Goal: Find contact information: Find contact information

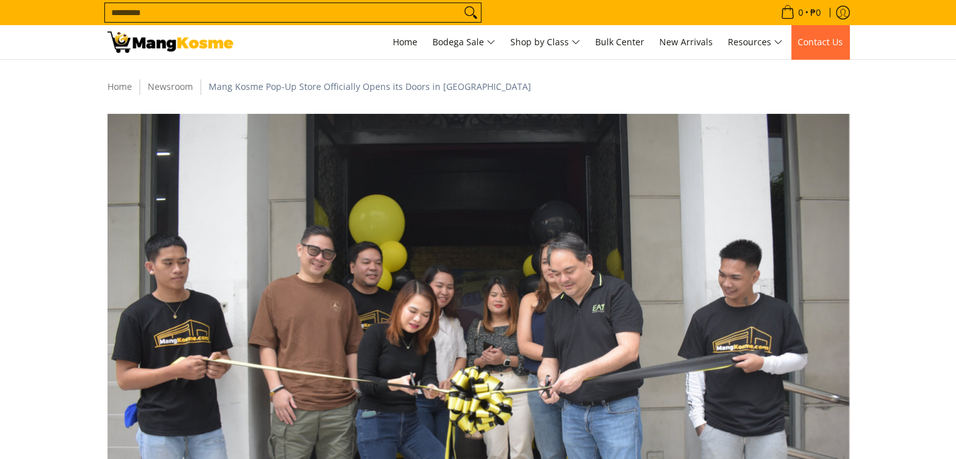
click at [809, 43] on span "Contact Us" at bounding box center [819, 42] width 45 height 12
drag, startPoint x: 0, startPoint y: 0, endPoint x: 649, endPoint y: 259, distance: 698.9
click at [649, 259] on img at bounding box center [477, 361] width 741 height 494
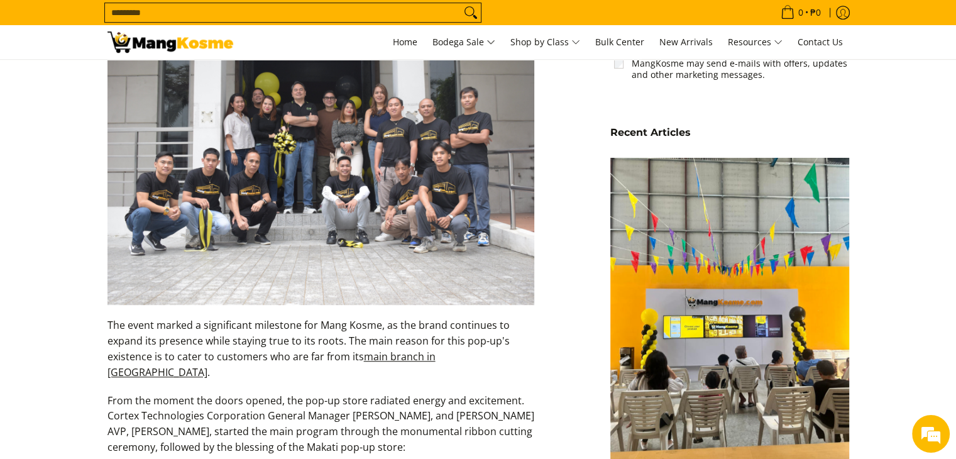
scroll to position [817, 0]
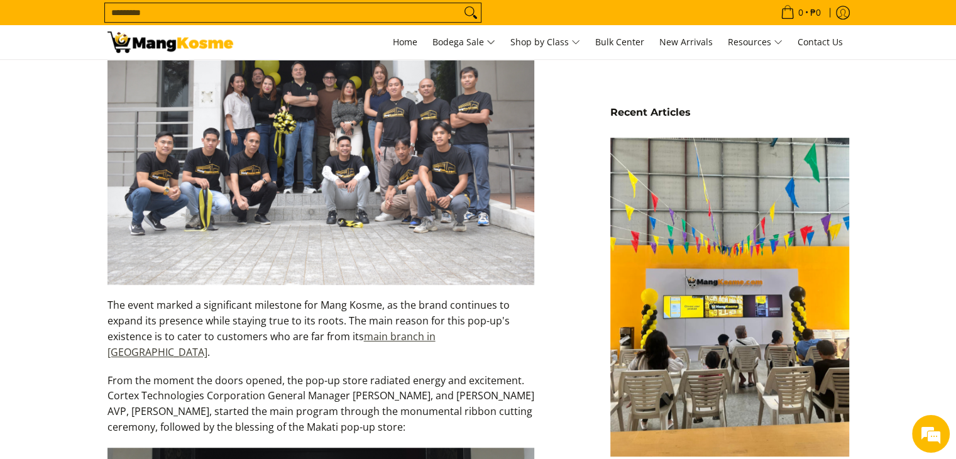
click at [423, 330] on link "main branch in Muntinlupa City" at bounding box center [271, 344] width 328 height 30
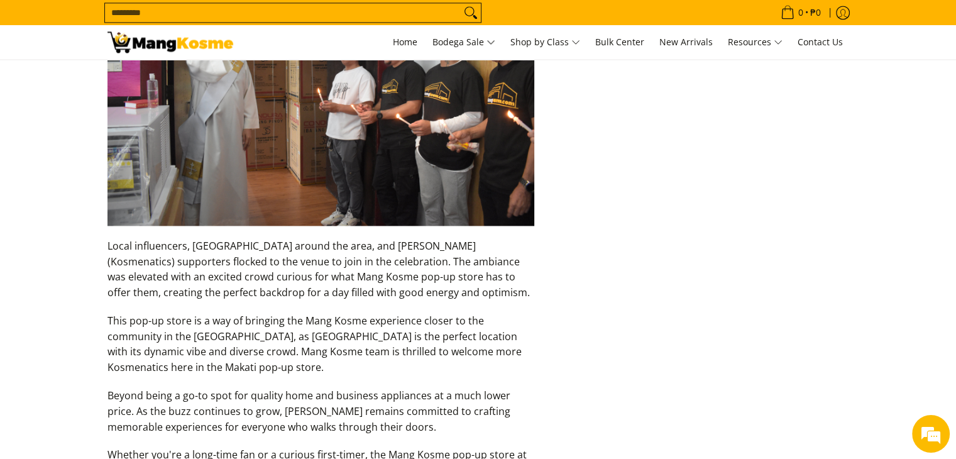
scroll to position [1947, 0]
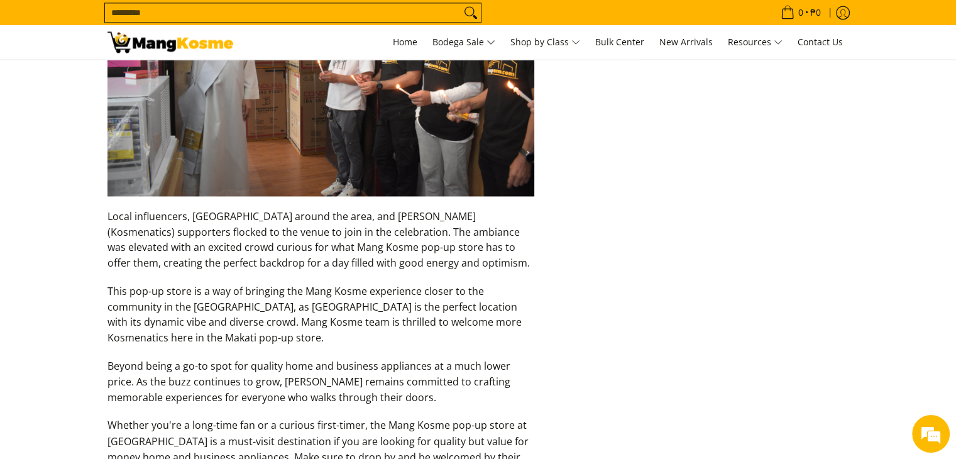
click at [475, 209] on p "Local influencers, Makatizens around the area, and loyal Mang Kosme (Kosmenatic…" at bounding box center [320, 246] width 427 height 75
copy p "Kosmenatics"
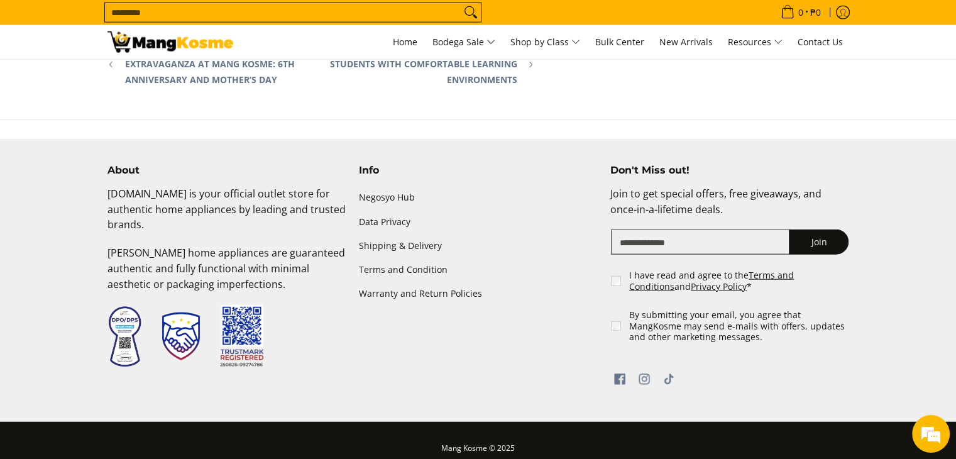
scroll to position [2968, 0]
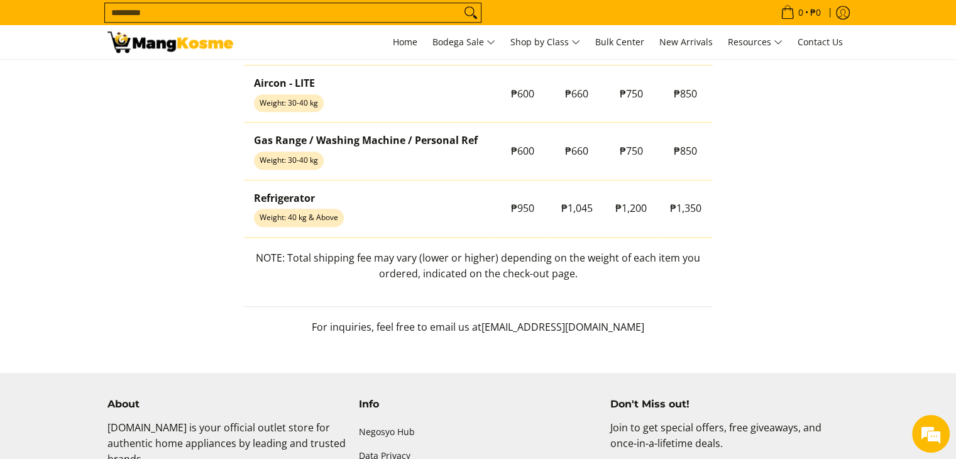
scroll to position [1256, 0]
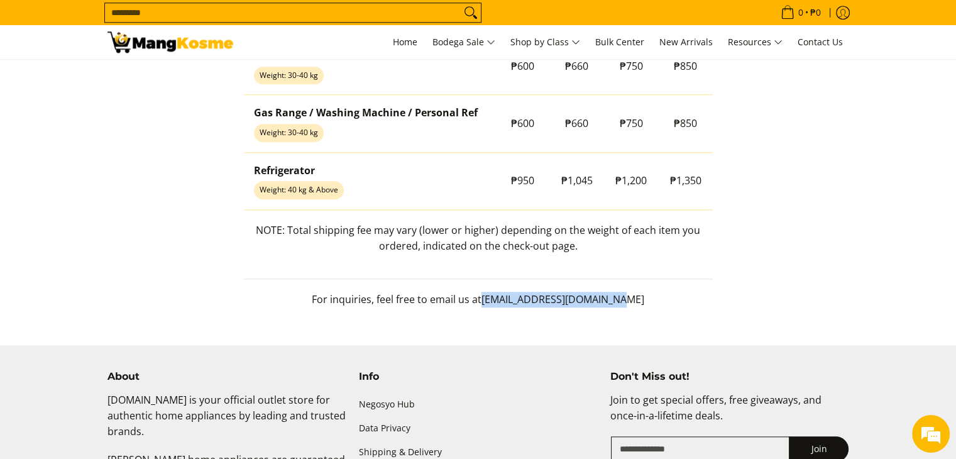
drag, startPoint x: 490, startPoint y: 299, endPoint x: 634, endPoint y: 305, distance: 144.6
click at [634, 305] on p "For inquiries, feel free to email us at mkinquiries@mangkosme.com" at bounding box center [477, 305] width 469 height 28
copy span "mkinquiries@mangkosme.com"
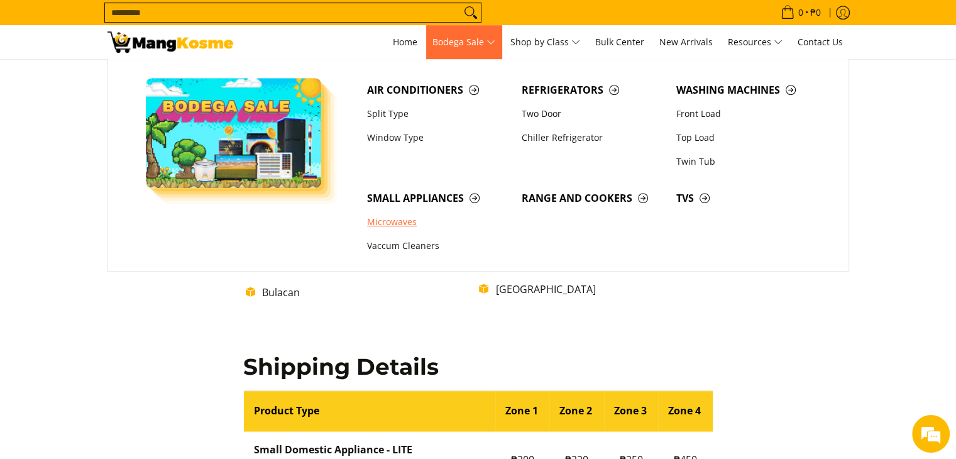
scroll to position [565, 0]
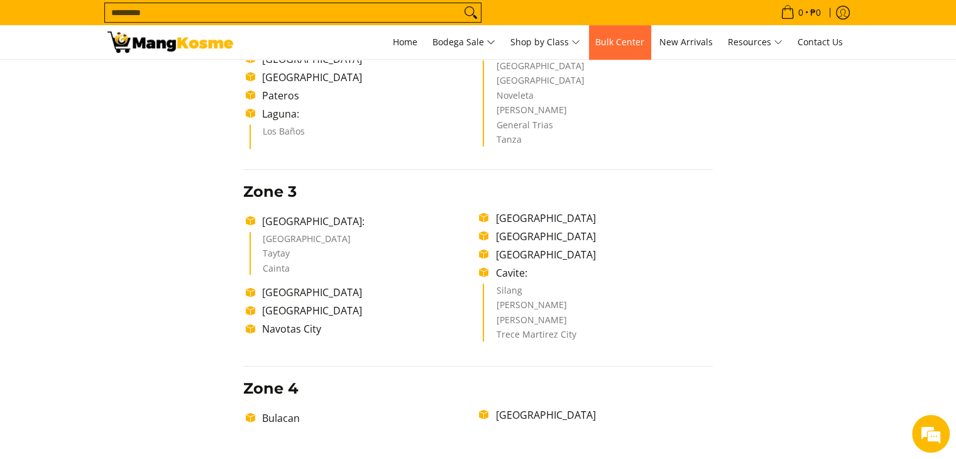
click at [614, 41] on span "Bulk Center" at bounding box center [619, 42] width 49 height 12
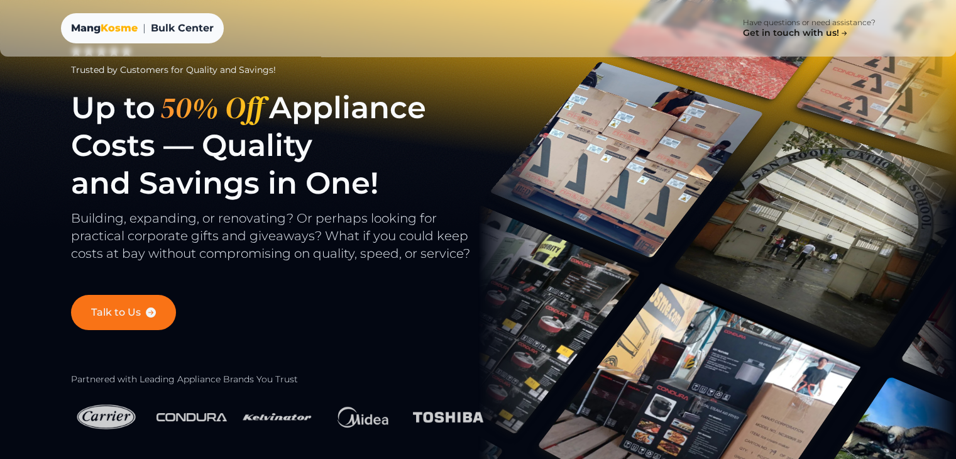
click at [90, 307] on link "Talk to Us" at bounding box center [123, 312] width 105 height 35
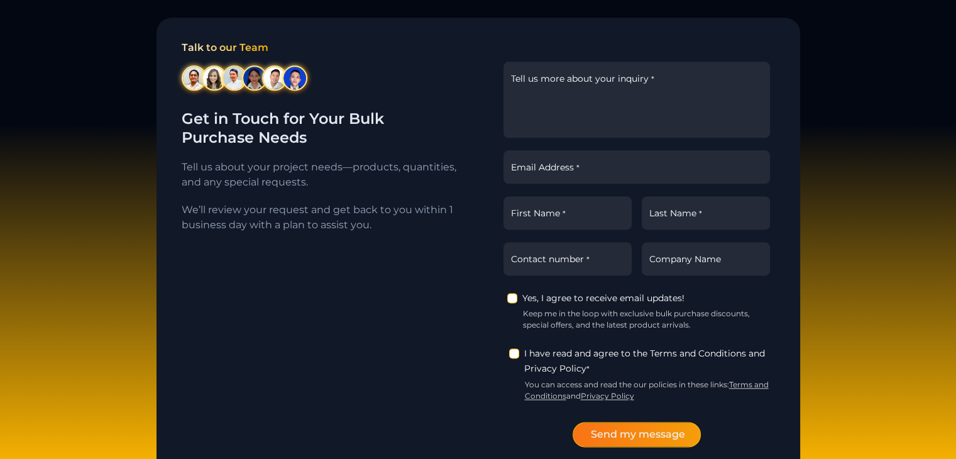
scroll to position [1304, 0]
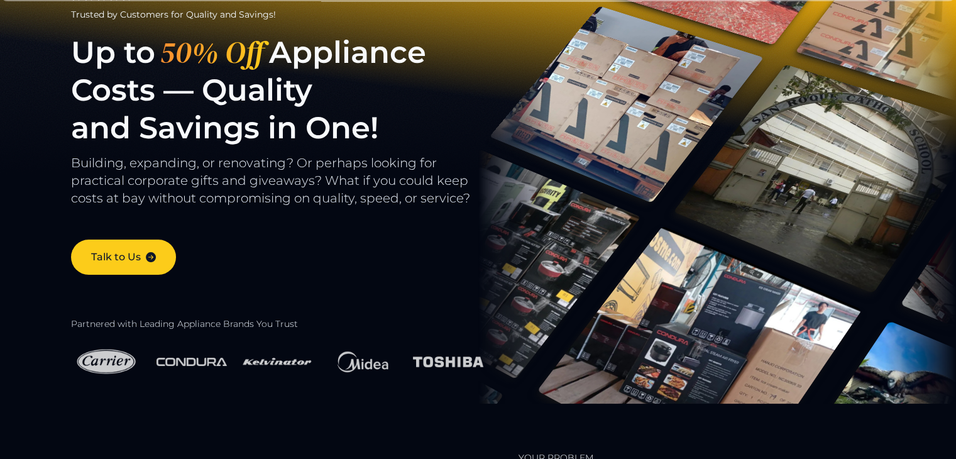
scroll to position [23, 0]
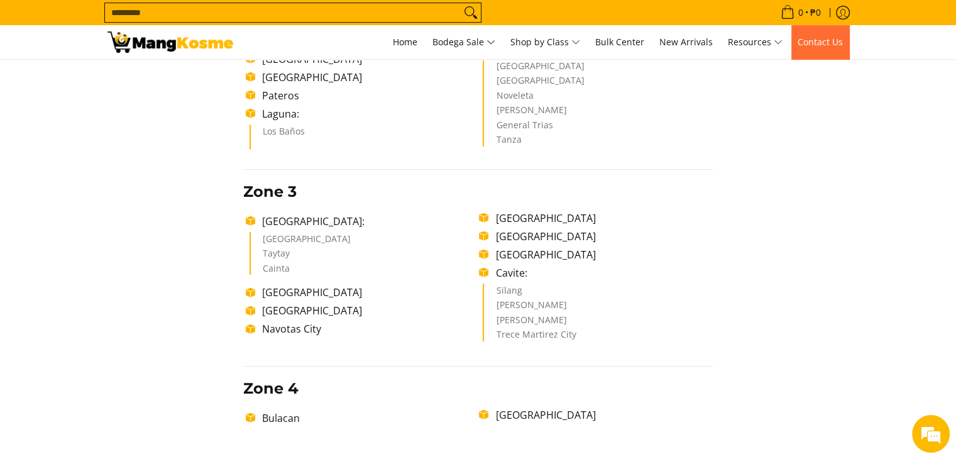
click at [829, 48] on link "Contact Us" at bounding box center [820, 42] width 58 height 34
